Goal: Navigation & Orientation: Find specific page/section

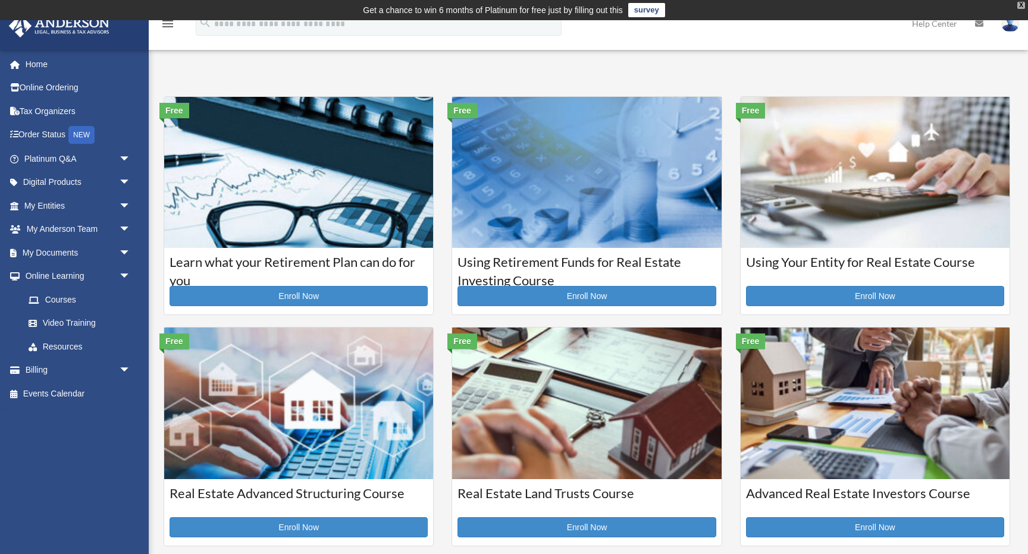
click at [1018, 6] on div "X" at bounding box center [1021, 5] width 8 height 7
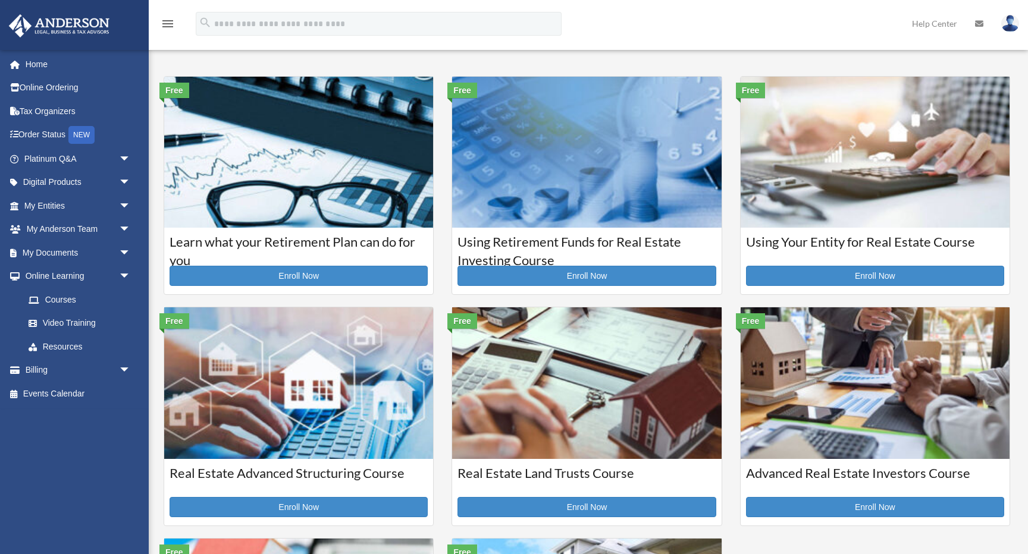
click at [1010, 25] on img at bounding box center [1010, 23] width 18 height 17
click at [122, 272] on span "arrow_drop_down" at bounding box center [131, 277] width 24 height 24
click at [124, 151] on span "arrow_drop_down" at bounding box center [131, 159] width 24 height 24
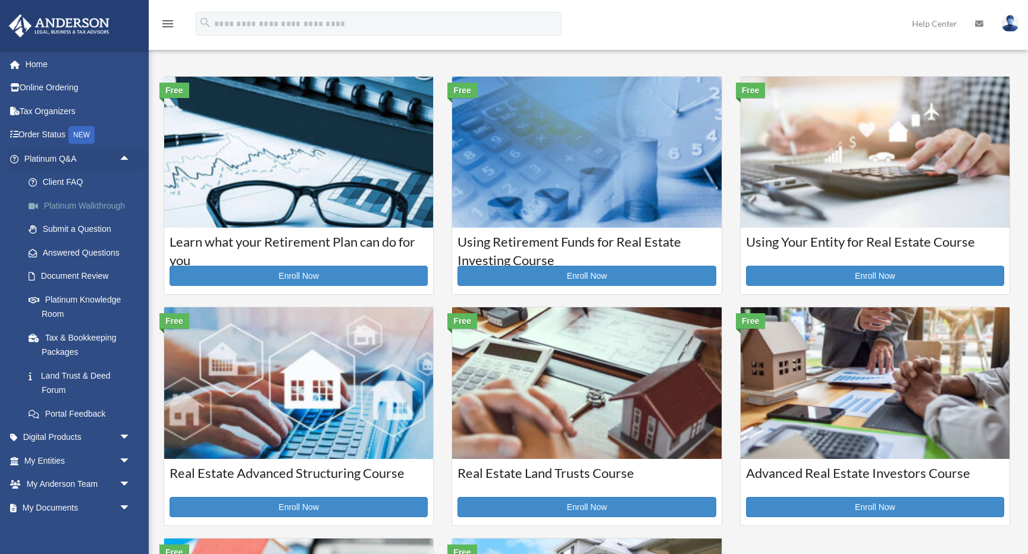
click at [87, 205] on link "Platinum Walkthrough" at bounding box center [83, 206] width 132 height 24
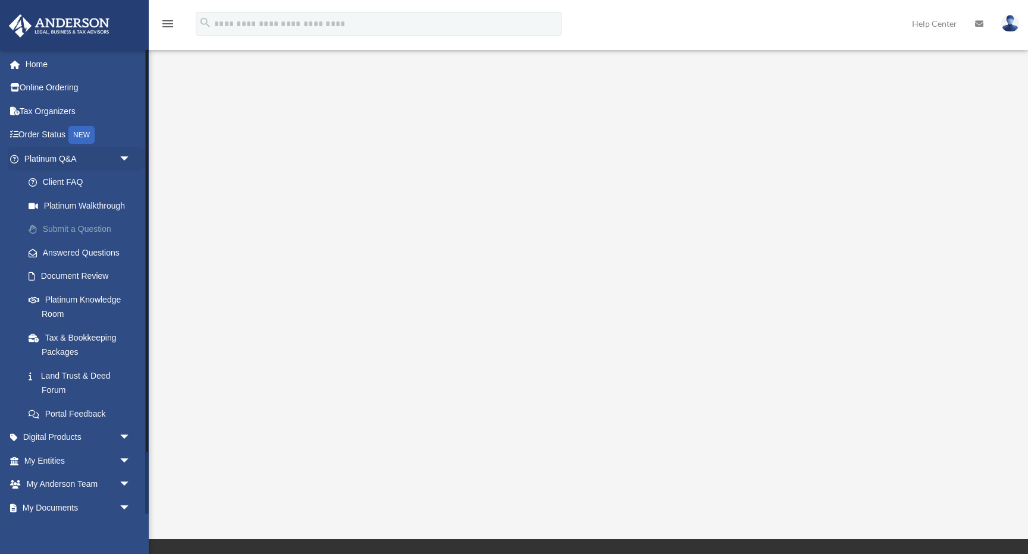
click at [69, 228] on link "Submit a Question" at bounding box center [83, 230] width 132 height 24
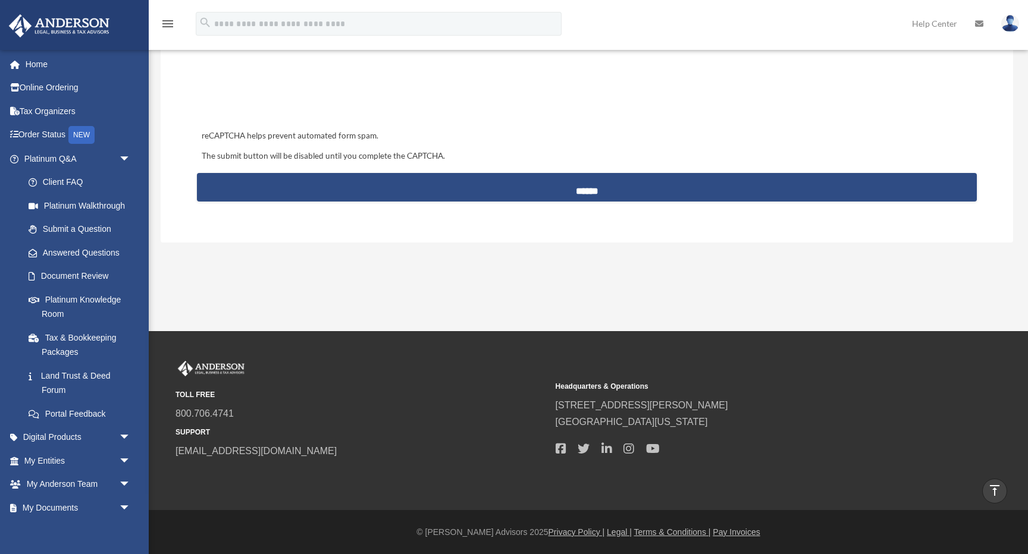
scroll to position [554, 0]
click at [92, 275] on link "Document Review" at bounding box center [83, 277] width 132 height 24
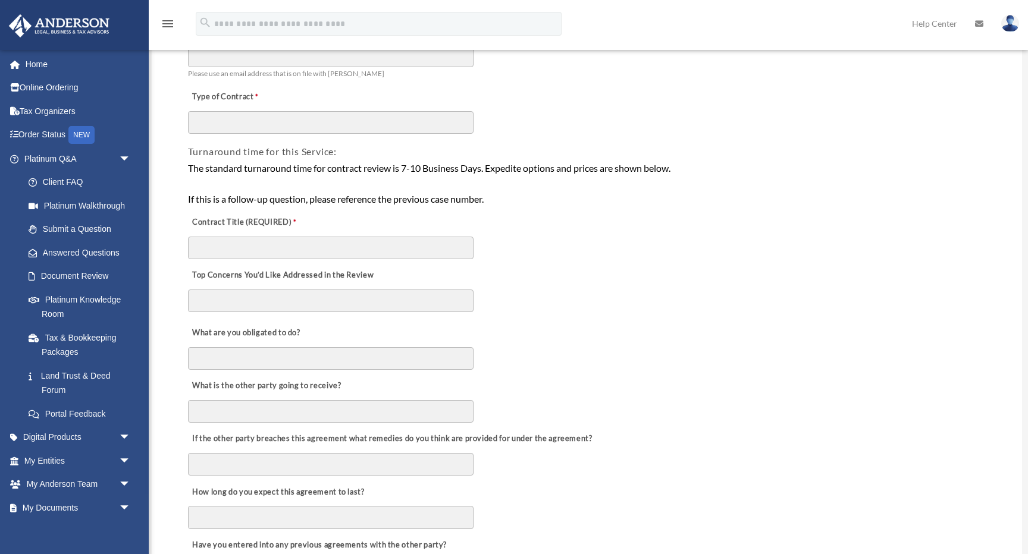
scroll to position [161, 0]
click at [77, 300] on link "Platinum Knowledge Room" at bounding box center [83, 307] width 132 height 38
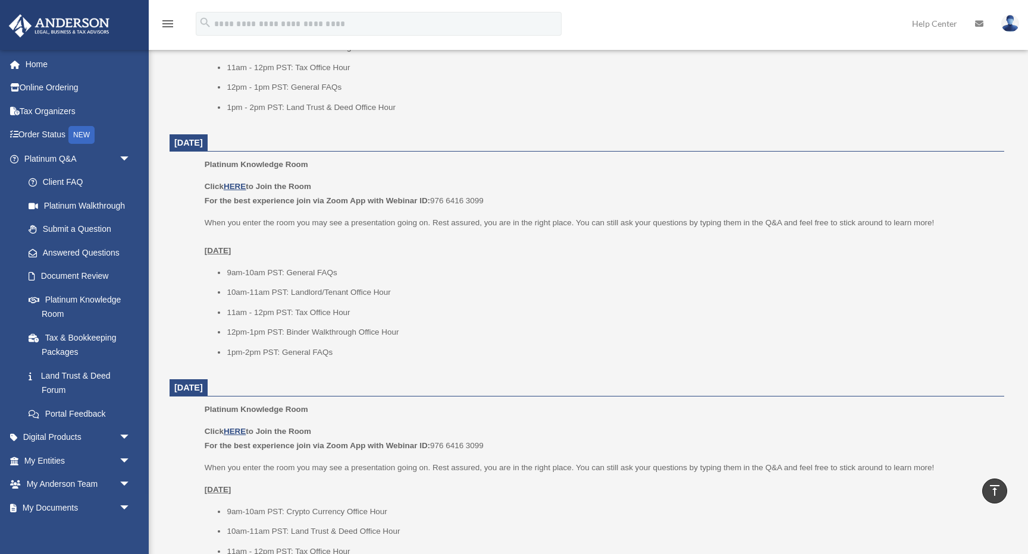
scroll to position [1108, 0]
click at [83, 456] on link "My Entities arrow_drop_down" at bounding box center [78, 461] width 140 height 24
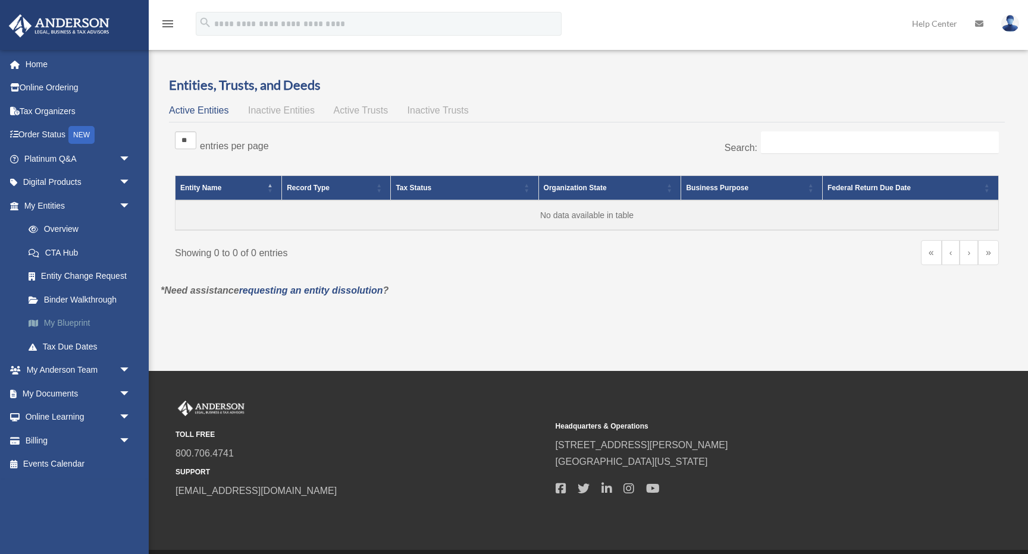
click at [64, 317] on link "My Blueprint" at bounding box center [83, 324] width 132 height 24
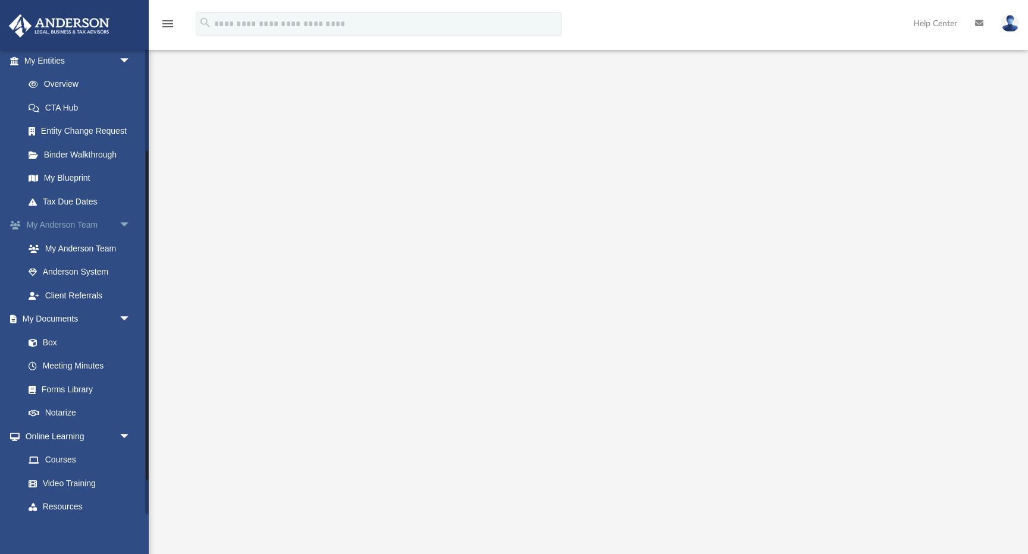
scroll to position [147, 0]
click at [52, 337] on link "Box" at bounding box center [83, 341] width 132 height 24
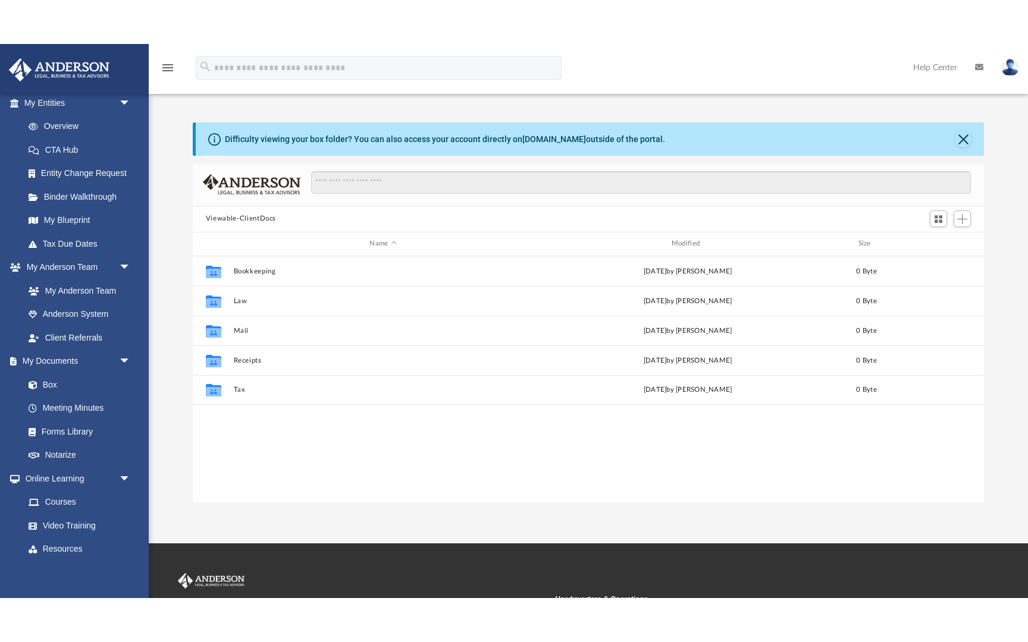
scroll to position [271, 791]
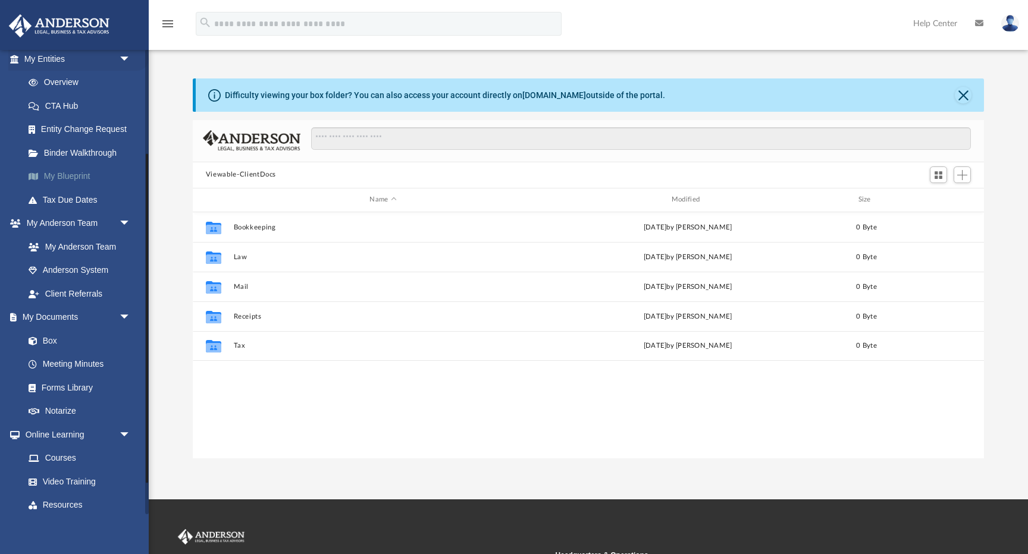
click at [85, 171] on link "My Blueprint" at bounding box center [83, 177] width 132 height 24
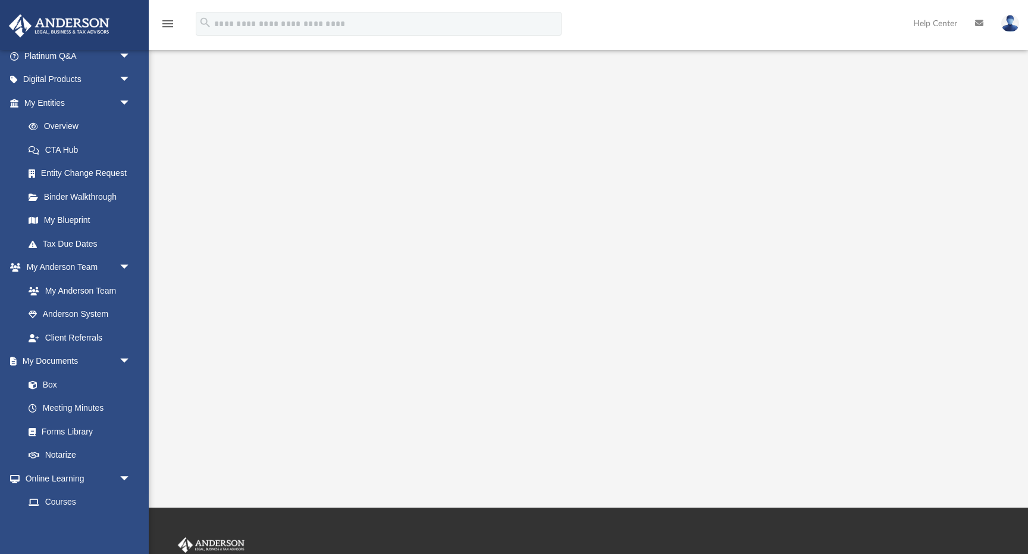
scroll to position [92, 0]
